Goal: Use online tool/utility: Utilize a website feature to perform a specific function

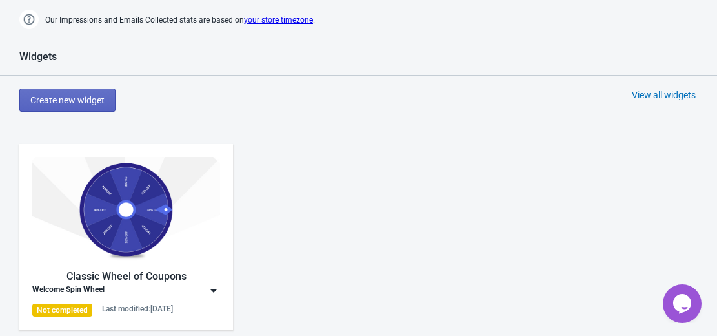
scroll to position [514, 0]
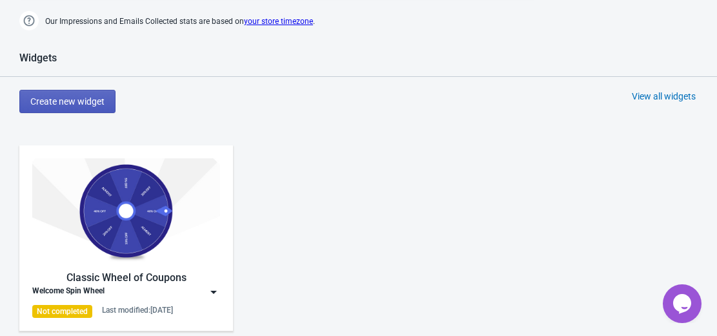
click at [79, 105] on span "Create new widget" at bounding box center [67, 101] width 74 height 10
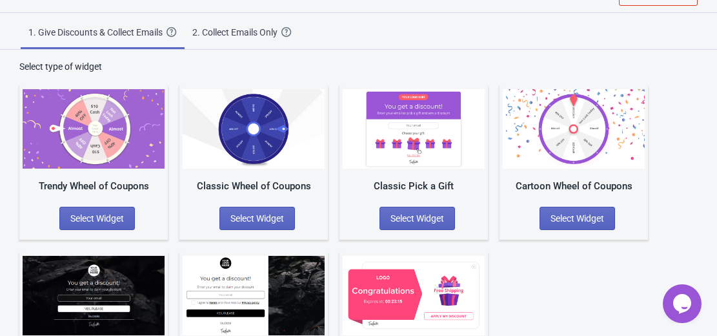
scroll to position [106, 0]
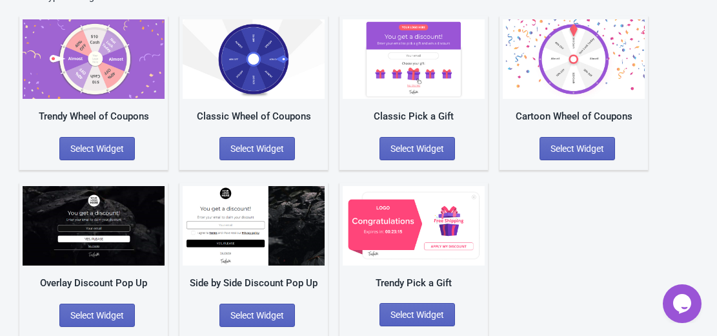
drag, startPoint x: 257, startPoint y: 145, endPoint x: 252, endPoint y: 133, distance: 12.7
drag, startPoint x: 252, startPoint y: 133, endPoint x: 521, endPoint y: 207, distance: 278.4
click at [521, 207] on div "Trendy Wheel of Coupons Select Widget Classic Wheel of Coupons Select Widget Cl…" at bounding box center [358, 169] width 678 height 332
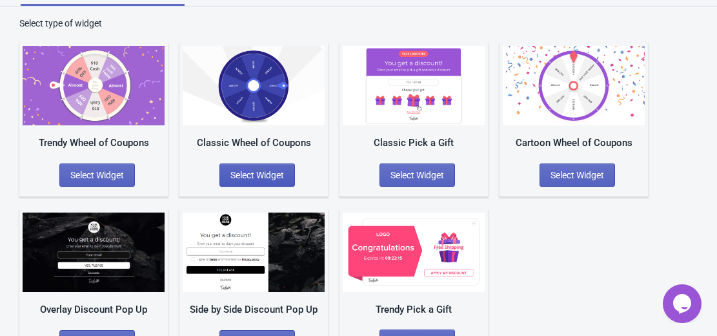
click at [259, 178] on span "Select Widget" at bounding box center [257, 175] width 54 height 10
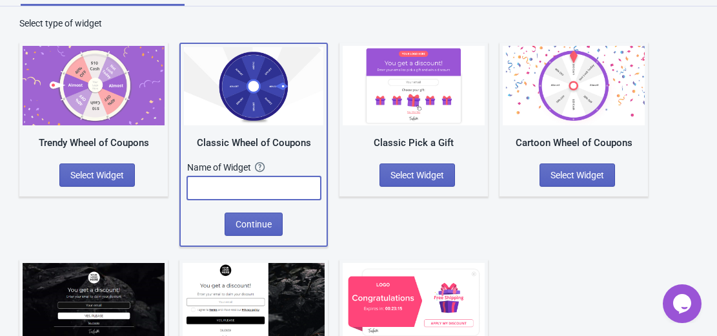
click at [243, 192] on input "text" at bounding box center [254, 187] width 134 height 23
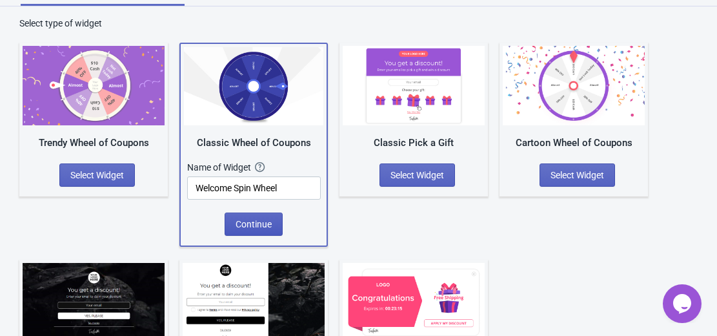
click at [257, 220] on span "Continue" at bounding box center [254, 224] width 36 height 10
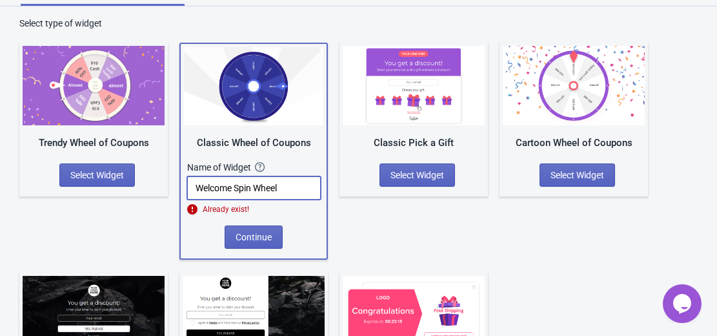
click at [280, 186] on input "Welcome Spin Wheel" at bounding box center [254, 187] width 134 height 23
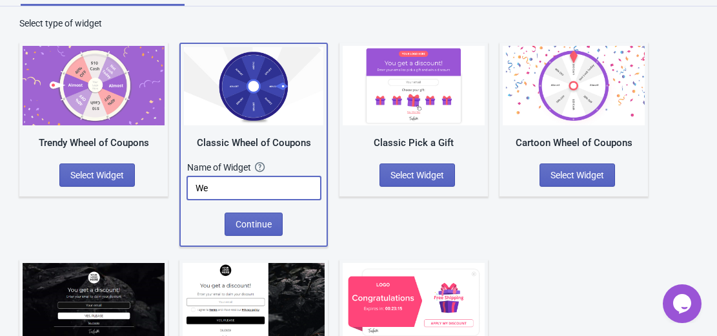
type input "W"
type input "Spin & Win Popup"
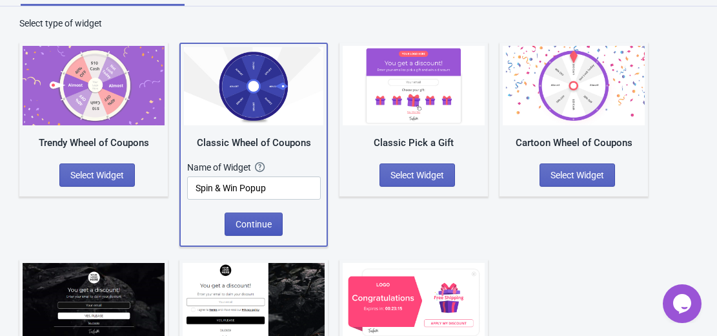
click at [256, 216] on button "Continue" at bounding box center [254, 223] width 58 height 23
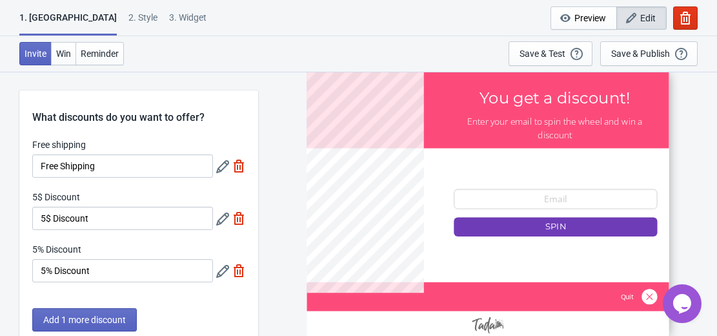
click at [294, 21] on div "1. Coupon 2 . Style 3. Widget 1. Coupon 2 . Style 3. Widget Cancel Widget Previ…" at bounding box center [358, 18] width 717 height 36
click at [114, 321] on span "Add 1 more discount" at bounding box center [84, 319] width 83 height 10
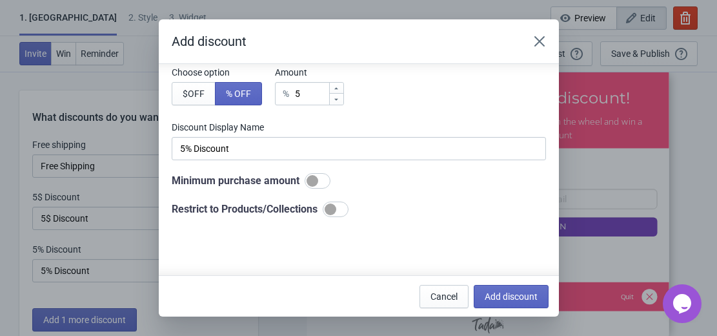
scroll to position [88, 0]
click at [536, 44] on icon "Close" at bounding box center [539, 41] width 10 height 10
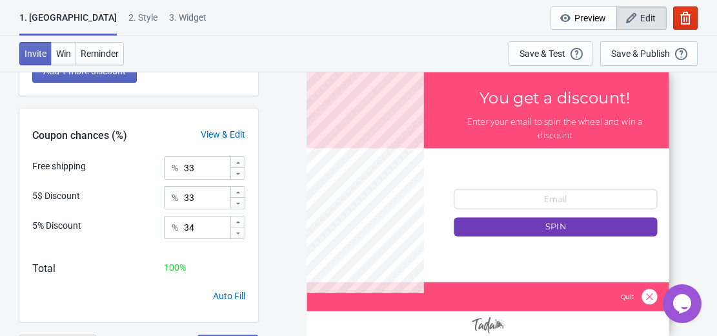
scroll to position [247, 0]
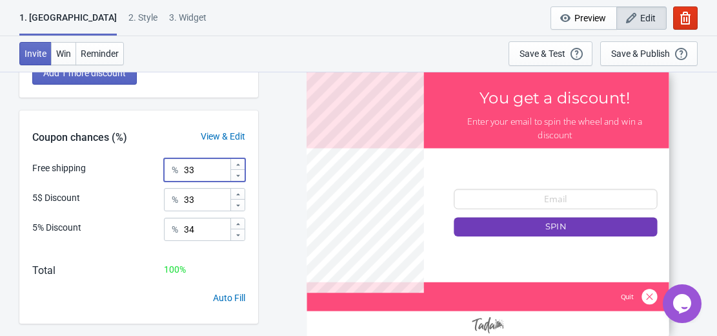
click at [236, 163] on icon at bounding box center [238, 165] width 8 height 8
click at [238, 172] on icon at bounding box center [238, 176] width 8 height 8
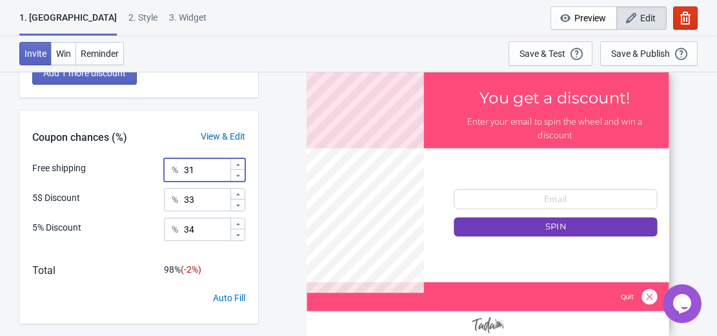
click at [238, 172] on icon at bounding box center [238, 176] width 8 height 8
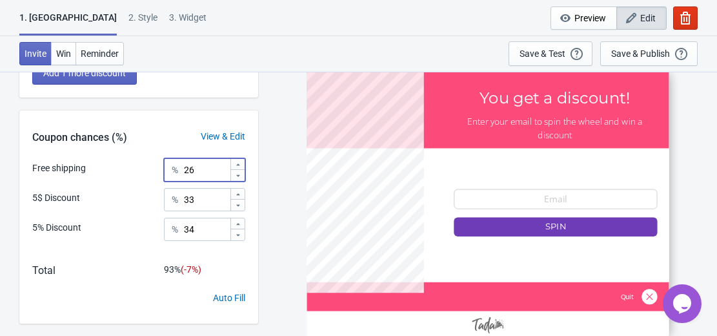
click at [238, 172] on icon at bounding box center [238, 176] width 8 height 8
click at [238, 161] on icon at bounding box center [238, 165] width 8 height 8
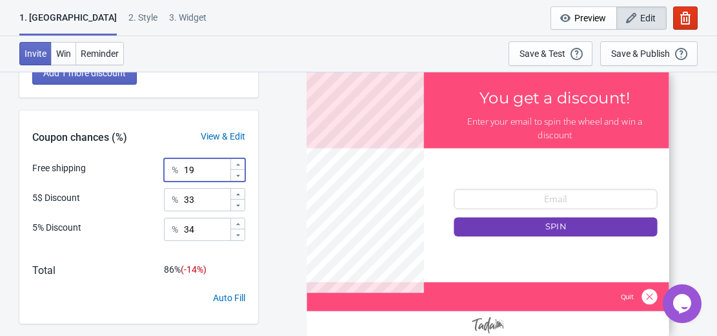
type input "21"
click at [238, 201] on icon at bounding box center [238, 205] width 8 height 8
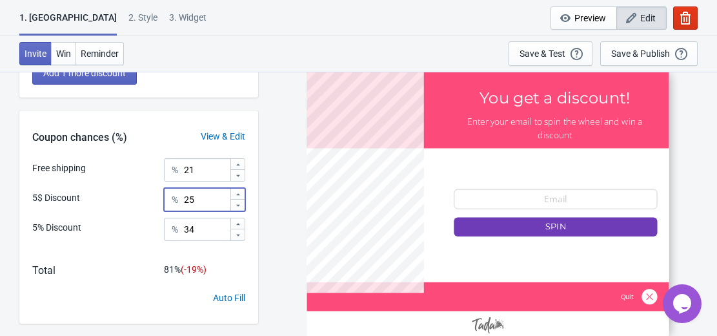
click at [238, 201] on icon at bounding box center [238, 205] width 8 height 8
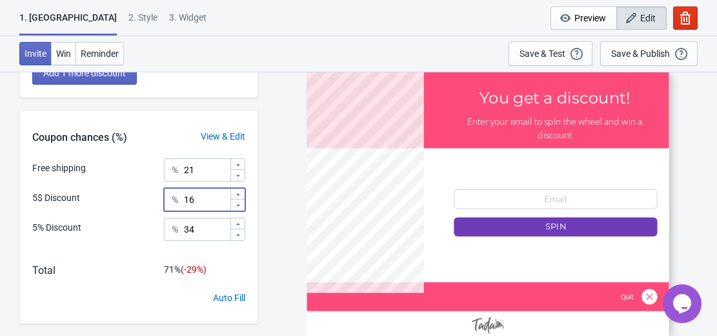
click at [238, 201] on icon at bounding box center [238, 205] width 8 height 8
click at [239, 192] on icon at bounding box center [238, 194] width 8 height 8
click at [239, 204] on icon at bounding box center [238, 205] width 8 height 8
type input "14"
click at [237, 222] on icon at bounding box center [238, 224] width 8 height 8
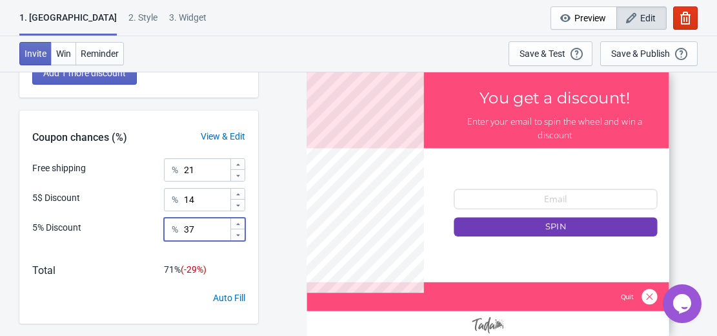
click at [237, 222] on icon at bounding box center [238, 224] width 8 height 8
click at [237, 234] on icon at bounding box center [238, 235] width 8 height 8
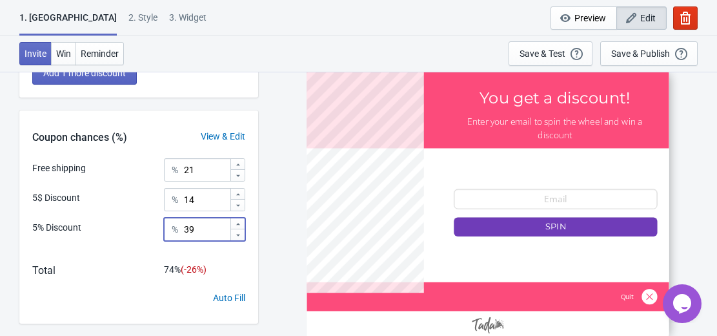
click at [237, 220] on icon at bounding box center [238, 224] width 8 height 8
type input "41"
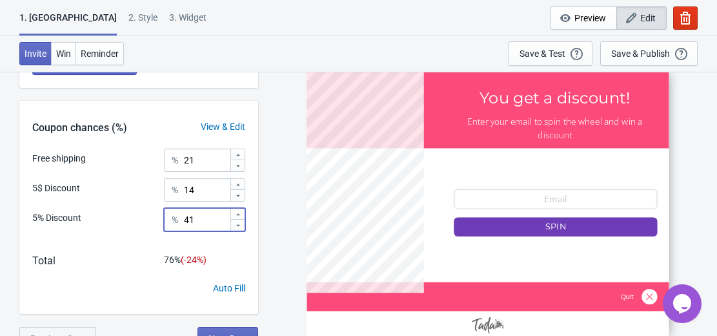
scroll to position [270, 0]
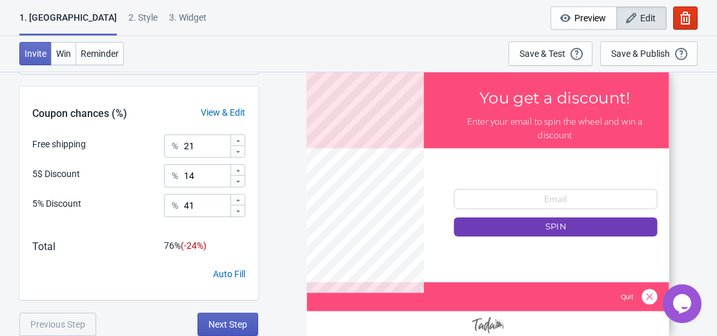
click at [225, 321] on span "Next Step" at bounding box center [227, 324] width 39 height 10
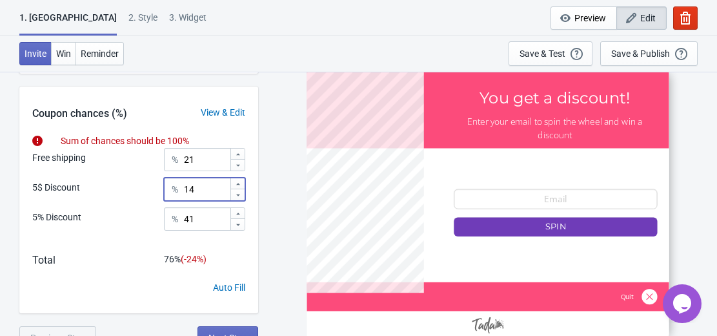
type input "15"
click at [237, 181] on div at bounding box center [237, 189] width 14 height 22
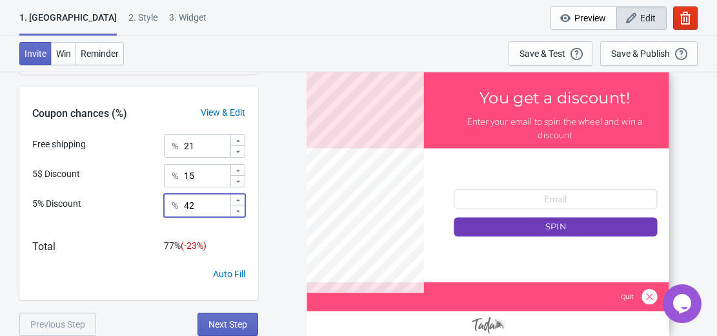
click at [236, 201] on icon at bounding box center [238, 200] width 8 height 8
type input "43"
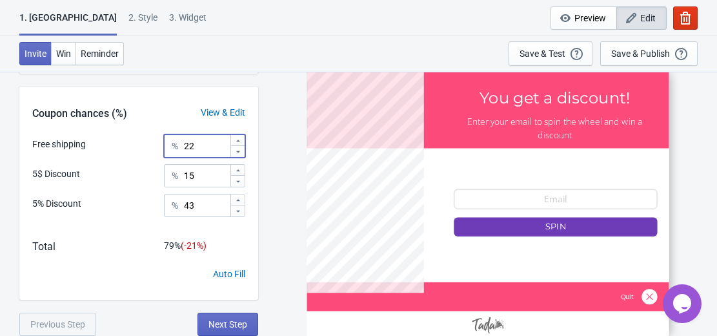
click at [235, 136] on div at bounding box center [237, 140] width 14 height 11
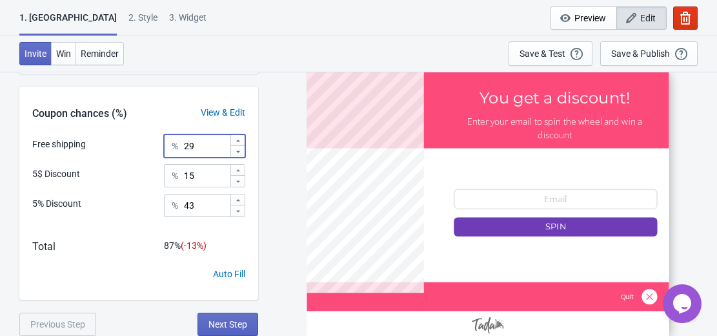
type input "31"
click at [239, 172] on icon at bounding box center [238, 171] width 8 height 8
click at [238, 167] on icon at bounding box center [238, 171] width 8 height 8
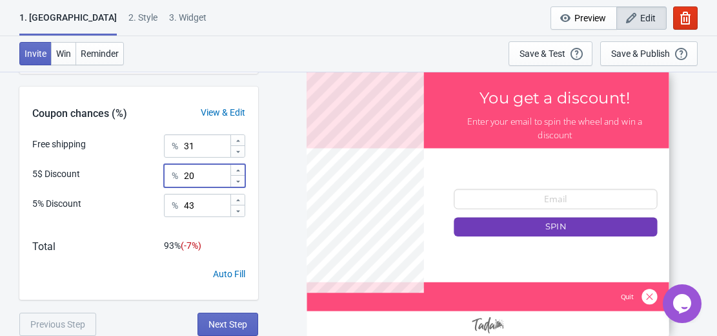
click at [238, 167] on icon at bounding box center [238, 171] width 8 height 8
type input "21"
click at [241, 197] on icon at bounding box center [238, 200] width 8 height 8
click at [237, 200] on icon at bounding box center [238, 200] width 4 height 2
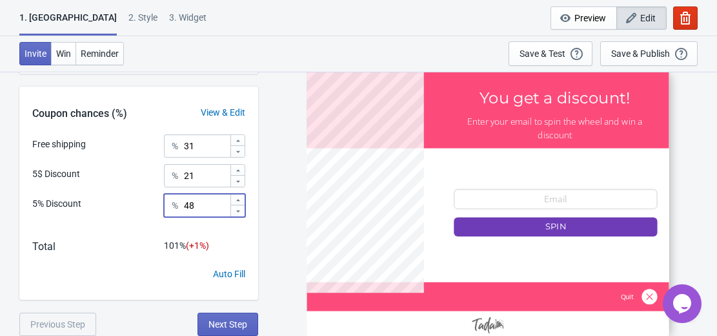
click at [237, 211] on icon at bounding box center [238, 211] width 8 height 8
click at [237, 199] on icon at bounding box center [238, 200] width 8 height 8
type input "49"
click at [230, 319] on span "Next Step" at bounding box center [227, 324] width 39 height 10
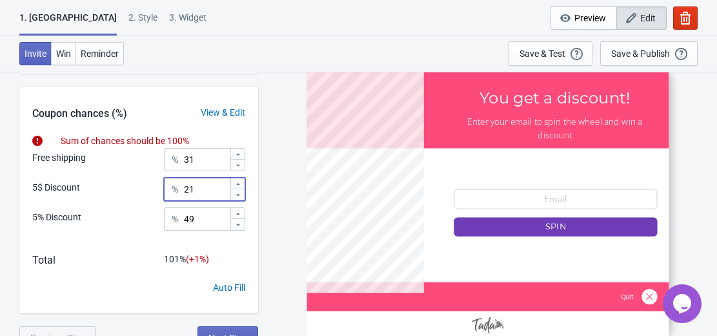
type input "20"
click at [237, 190] on div "Free shipping % 31 5$ Discount % 20 5% Discount % 49" at bounding box center [138, 194] width 239 height 92
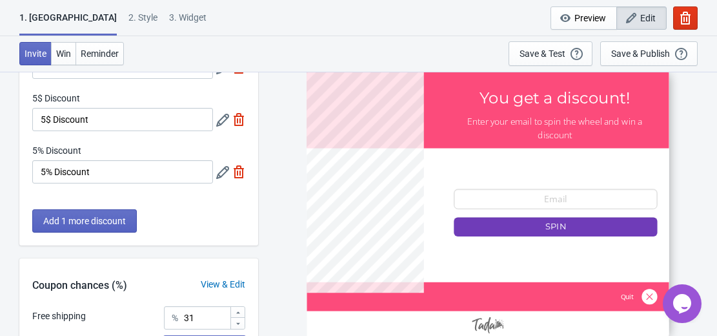
scroll to position [101, 0]
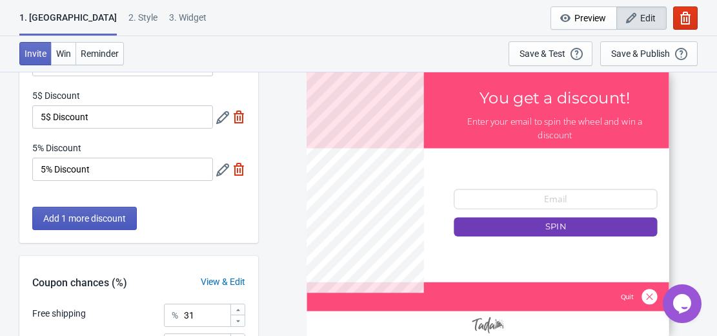
click at [97, 221] on span "Add 1 more discount" at bounding box center [84, 218] width 83 height 10
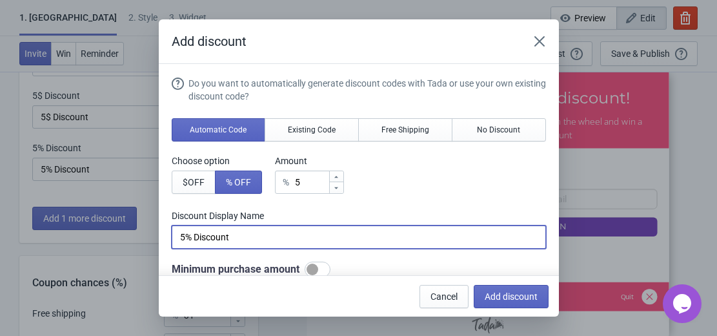
click at [236, 227] on input "5% Discount" at bounding box center [359, 236] width 374 height 23
type input "5"
type input "Mystery Prize"
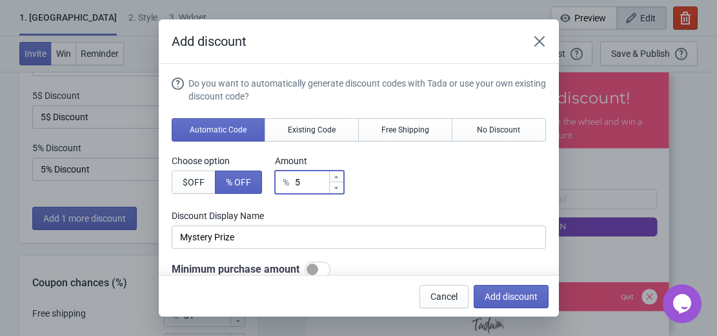
click at [338, 179] on icon at bounding box center [336, 177] width 8 height 8
type input "7"
click at [210, 178] on button "$ OFF" at bounding box center [194, 181] width 44 height 23
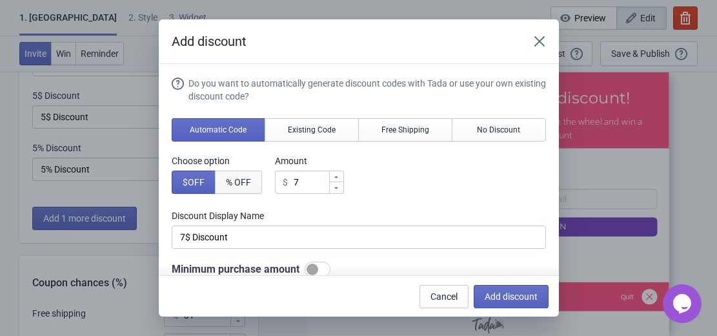
click at [251, 183] on span "% OFF" at bounding box center [238, 182] width 25 height 10
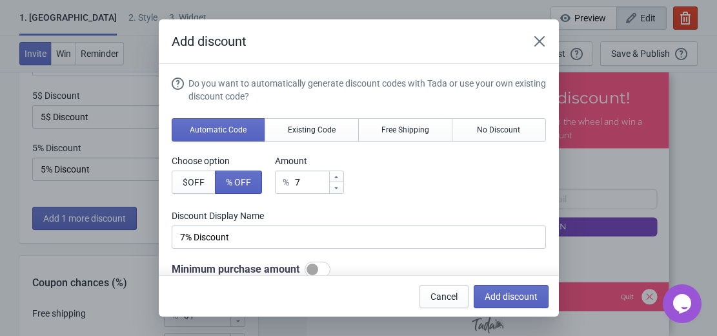
click at [294, 180] on div "% 7" at bounding box center [309, 181] width 69 height 23
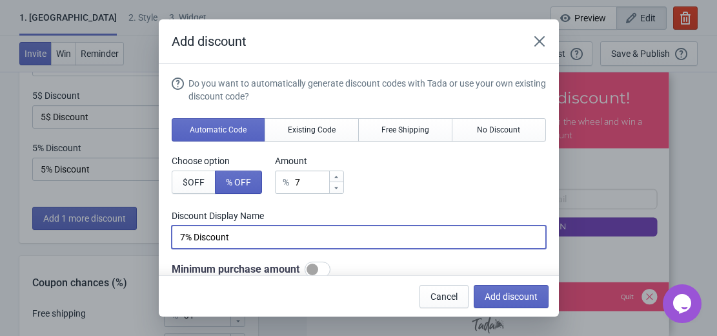
click at [251, 230] on input "7% Discount" at bounding box center [359, 236] width 374 height 23
type input "7"
type input "Mystery Prize"
click at [526, 292] on span "Add discount" at bounding box center [511, 296] width 53 height 10
type input "25"
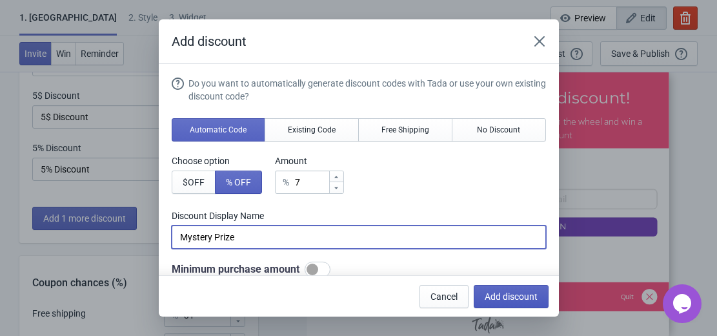
type input "25"
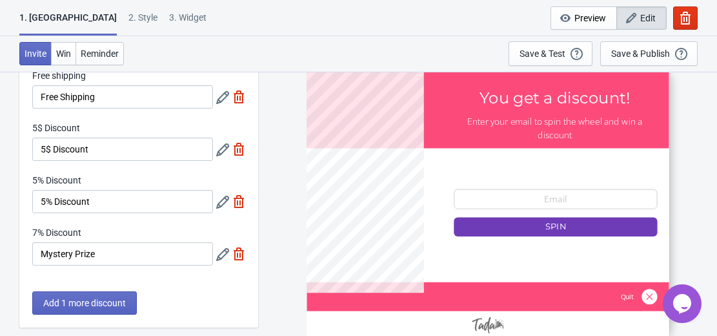
scroll to position [70, 0]
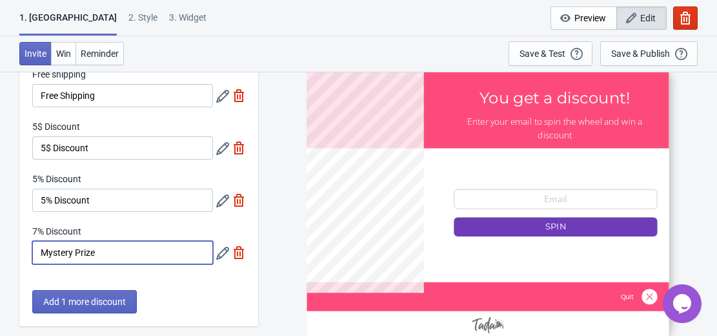
click at [115, 250] on input "Mystery Prize" at bounding box center [122, 252] width 181 height 23
click at [85, 228] on div "7% Discount" at bounding box center [122, 233] width 181 height 16
click at [80, 225] on label "7% Discount" at bounding box center [56, 231] width 49 height 13
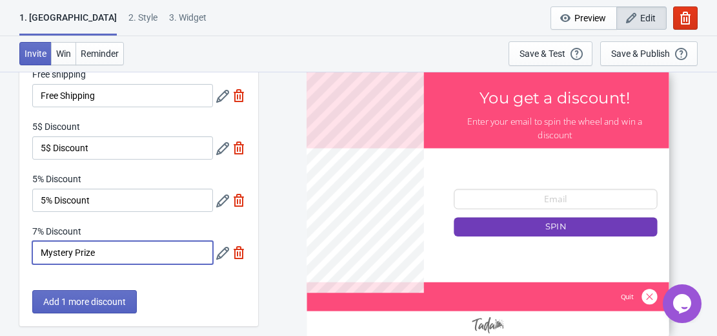
click at [80, 241] on input "Mystery Prize" at bounding box center [122, 252] width 181 height 23
click at [84, 226] on div "7% Discount" at bounding box center [122, 233] width 181 height 16
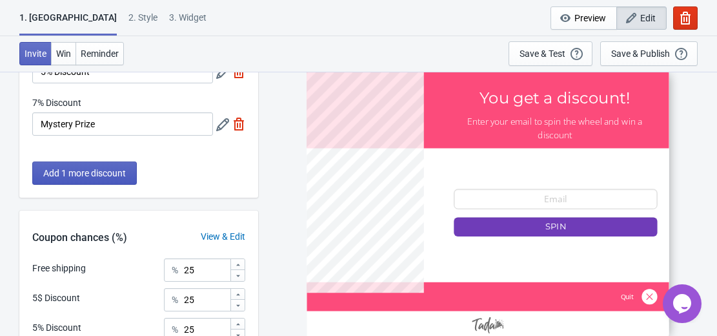
scroll to position [198, 0]
click at [106, 174] on span "Add 1 more discount" at bounding box center [84, 173] width 83 height 10
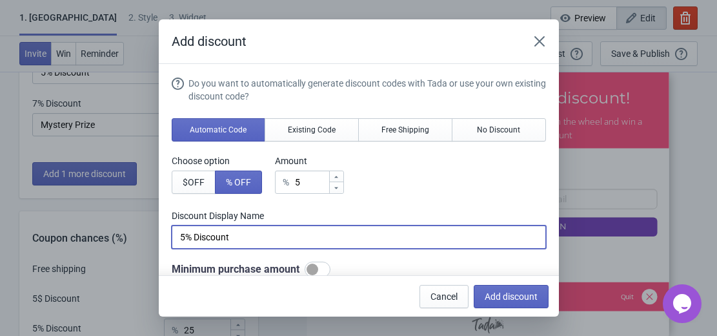
click at [232, 238] on input "5% Discount" at bounding box center [359, 236] width 374 height 23
type input "5"
type input "Try Again"
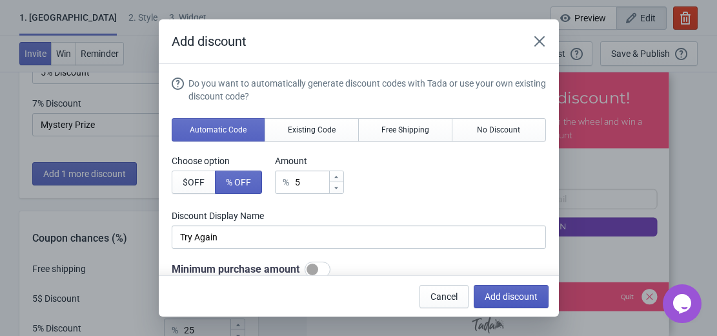
click at [521, 299] on span "Add discount" at bounding box center [511, 296] width 53 height 10
type input "20"
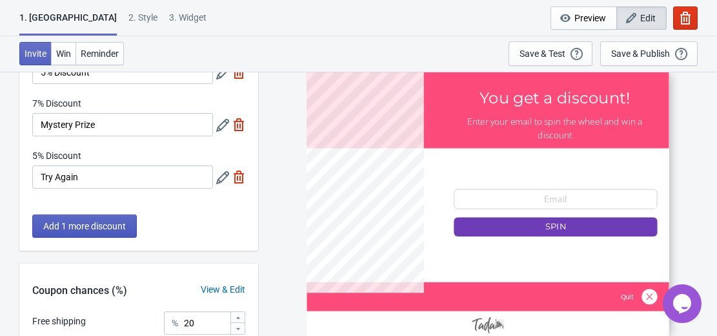
click at [97, 223] on span "Add 1 more discount" at bounding box center [84, 226] width 83 height 10
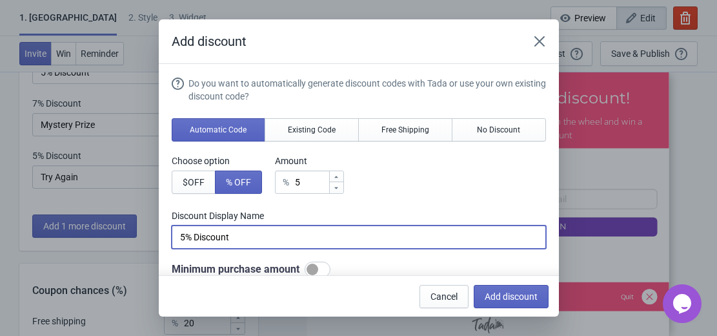
click at [237, 232] on input "5% Discount" at bounding box center [359, 236] width 374 height 23
type input "5"
type input "Free gift"
click at [512, 293] on span "Add discount" at bounding box center [511, 296] width 53 height 10
type input "16"
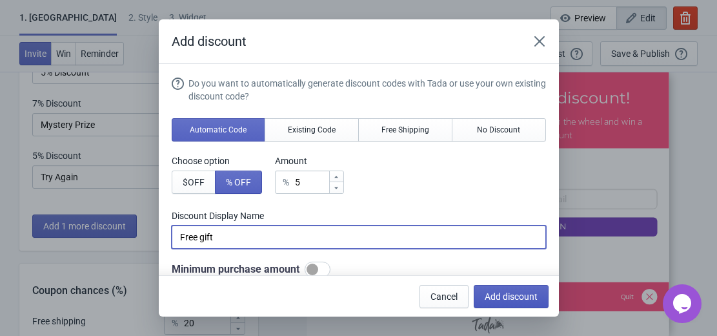
type input "16"
type input "17"
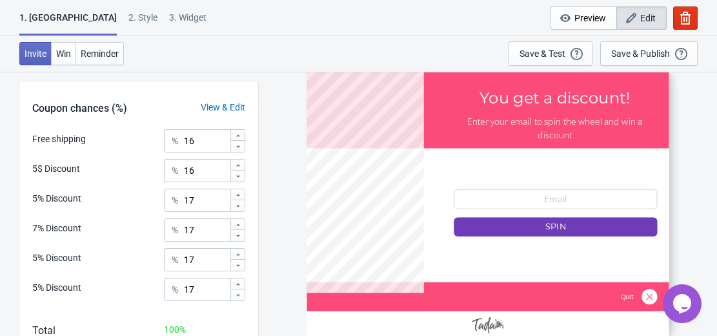
scroll to position [431, 0]
click at [648, 49] on div "Save & Publish" at bounding box center [640, 53] width 59 height 10
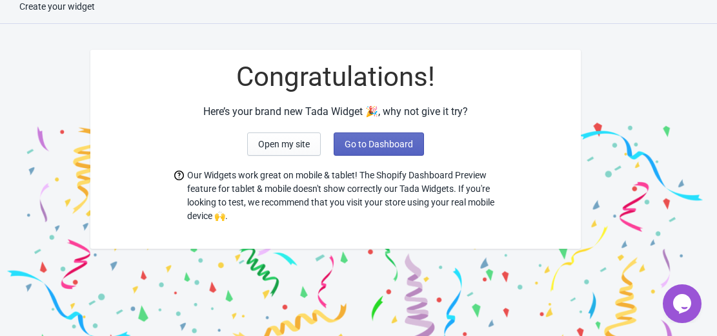
scroll to position [40, 0]
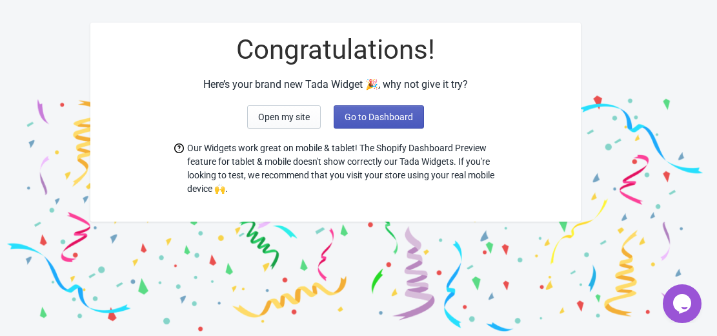
click at [392, 112] on span "Go to Dashboard" at bounding box center [379, 117] width 68 height 10
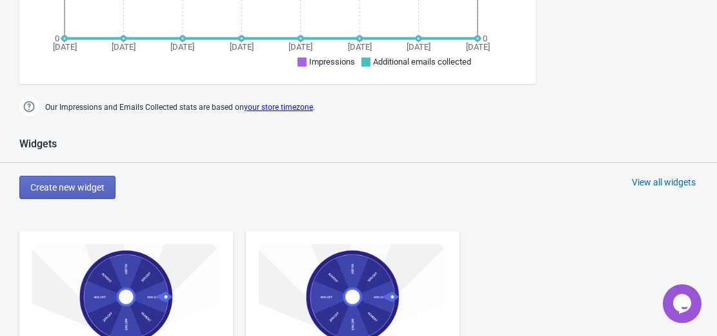
scroll to position [432, 0]
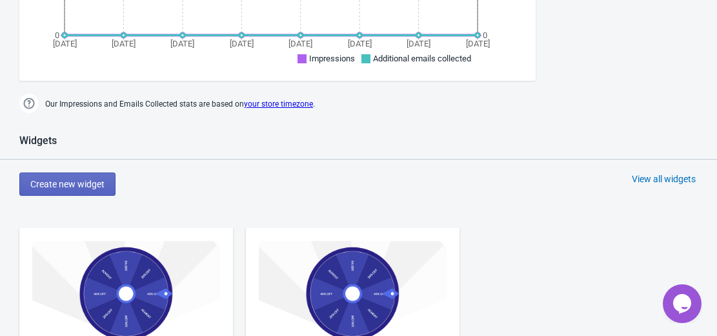
click at [653, 172] on div "View all widgets" at bounding box center [664, 178] width 64 height 13
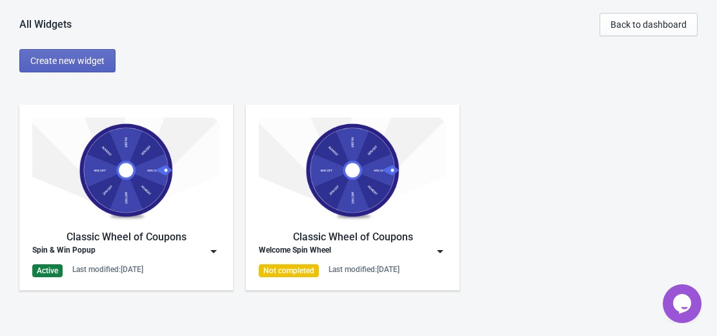
scroll to position [13, 0]
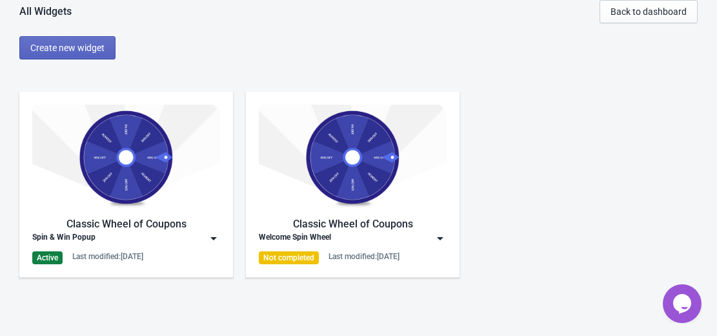
click at [439, 238] on img at bounding box center [440, 238] width 13 height 13
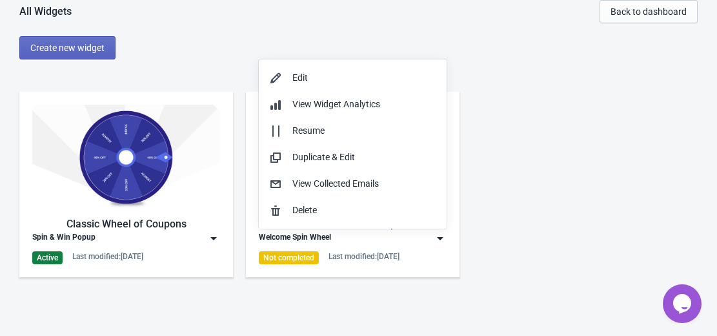
click at [439, 238] on img at bounding box center [440, 238] width 13 height 13
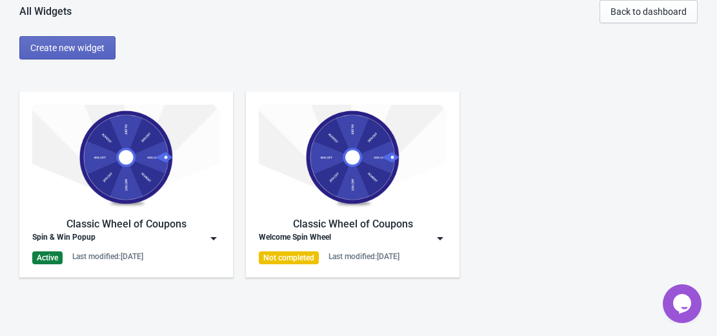
click at [439, 235] on img at bounding box center [440, 238] width 13 height 13
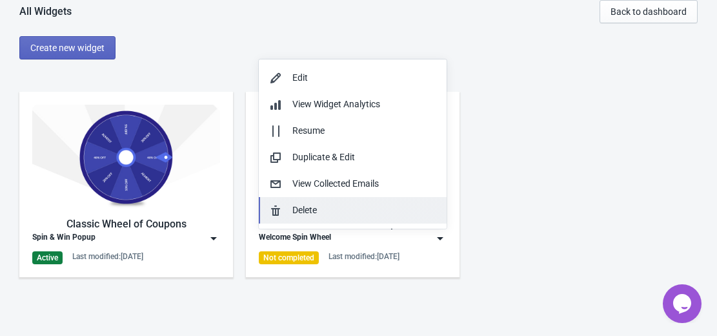
click at [327, 203] on button "Delete" at bounding box center [353, 210] width 188 height 26
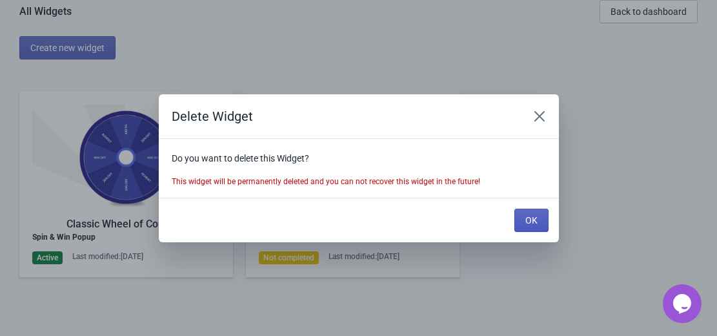
click at [523, 212] on button "OK" at bounding box center [531, 219] width 34 height 23
